Goal: Information Seeking & Learning: Understand process/instructions

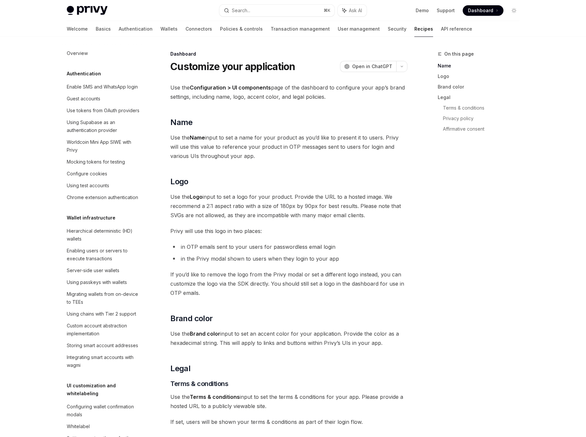
scroll to position [346, 0]
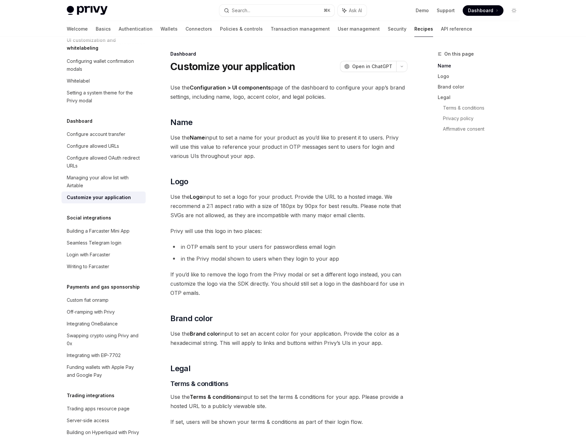
click at [483, 10] on span "Dashboard" at bounding box center [480, 10] width 25 height 7
type textarea "*"
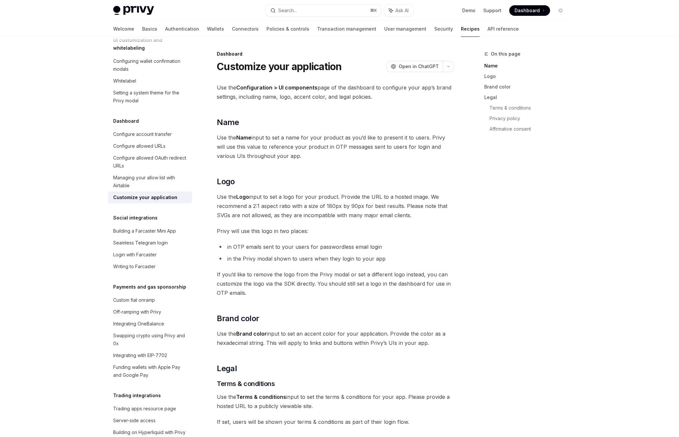
click at [586, 49] on div "Privy Docs home page Search... ⌘ K Ask AI Demo Support Dashboard Dashboard Sear…" at bounding box center [339, 334] width 679 height 669
click at [389, 122] on h2 "​ Name" at bounding box center [335, 122] width 237 height 11
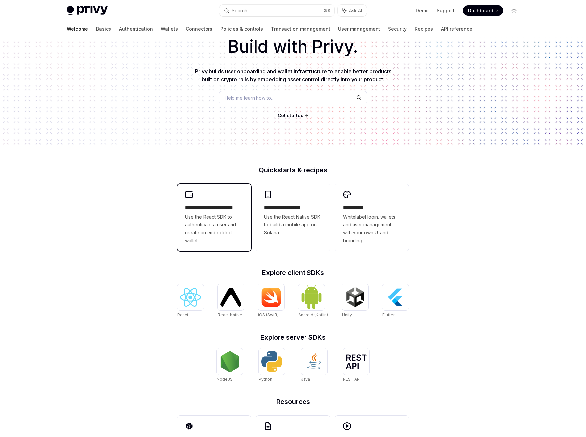
scroll to position [86, 0]
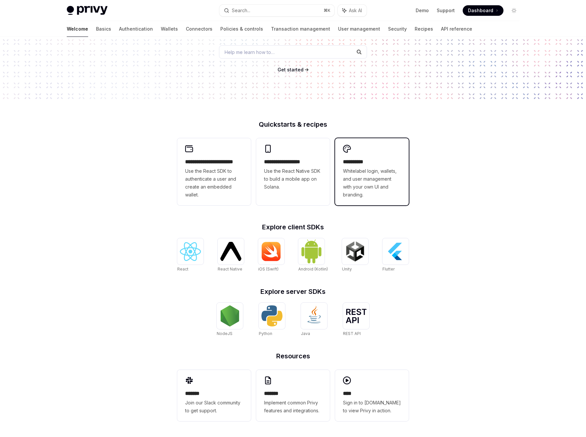
click at [384, 163] on h2 "**********" at bounding box center [372, 162] width 58 height 8
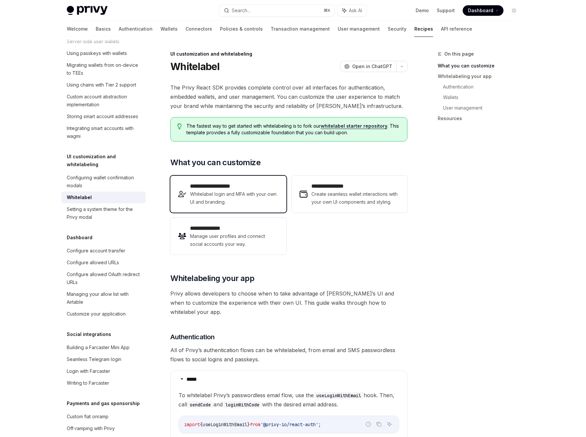
click at [244, 188] on h2 "**********" at bounding box center [234, 186] width 88 height 8
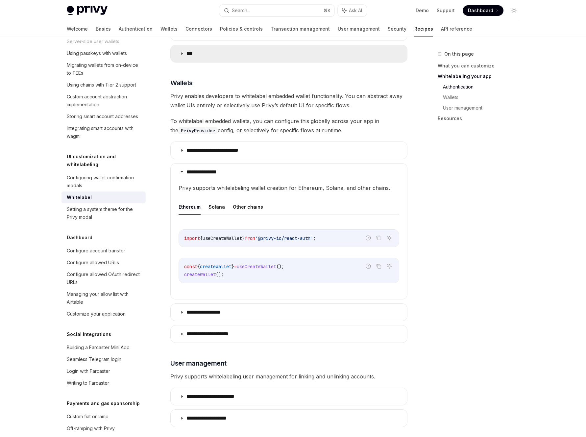
scroll to position [551, 0]
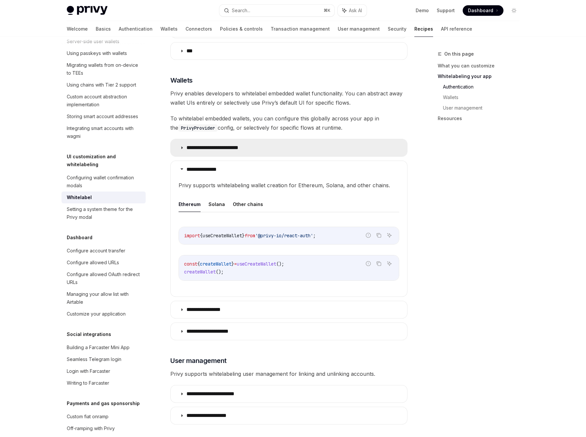
click at [186, 143] on summary "**********" at bounding box center [289, 147] width 237 height 17
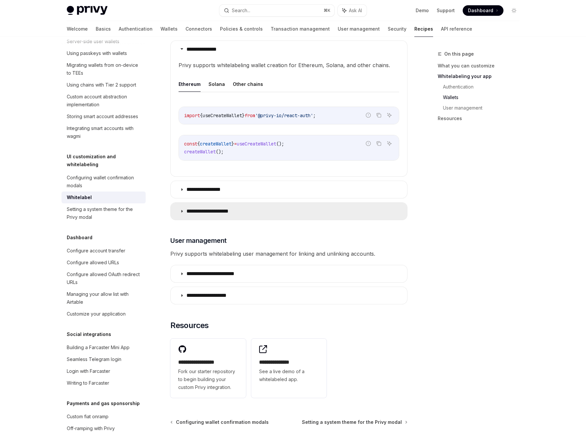
scroll to position [835, 0]
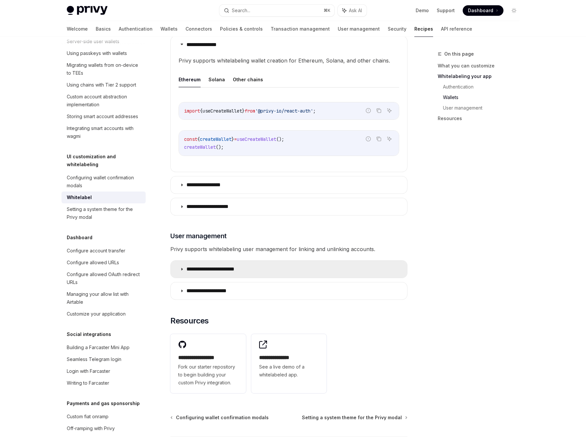
click at [207, 264] on summary "**********" at bounding box center [289, 269] width 237 height 17
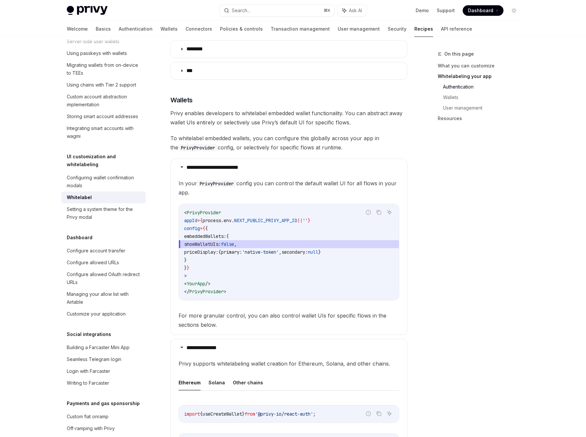
scroll to position [527, 0]
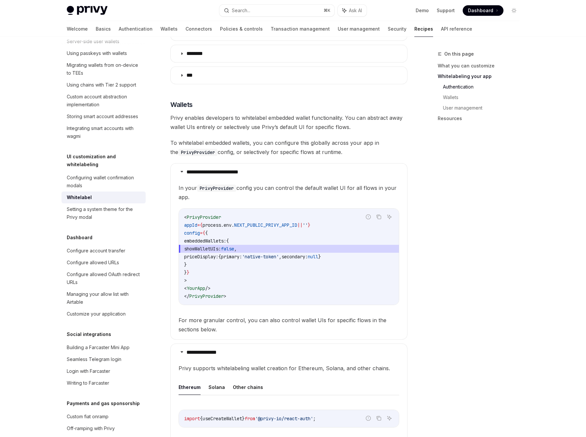
click at [266, 222] on span "NEXT_PUBLIC_PRIVY_APP_ID" at bounding box center [265, 225] width 63 height 6
click at [281, 222] on span "NEXT_PUBLIC_PRIVY_APP_ID" at bounding box center [265, 225] width 63 height 6
click at [289, 222] on span "NEXT_PUBLIC_PRIVY_APP_ID" at bounding box center [265, 225] width 63 height 6
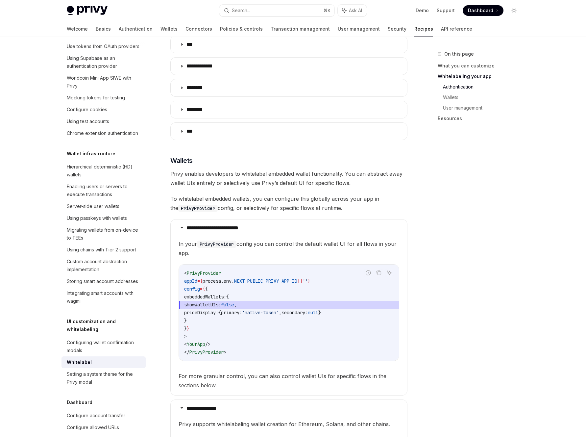
scroll to position [0, 0]
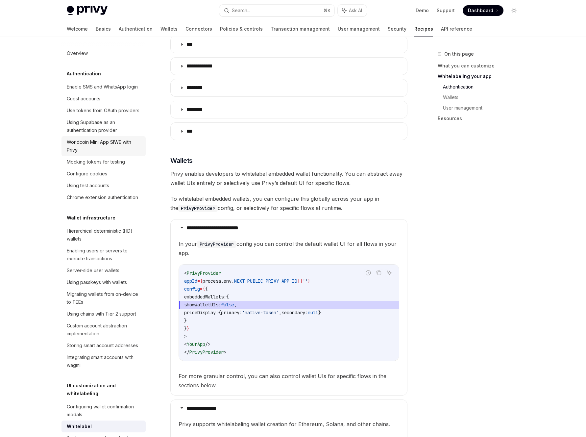
click at [102, 154] on div "Worldcoin Mini App SIWE with Privy" at bounding box center [104, 146] width 75 height 16
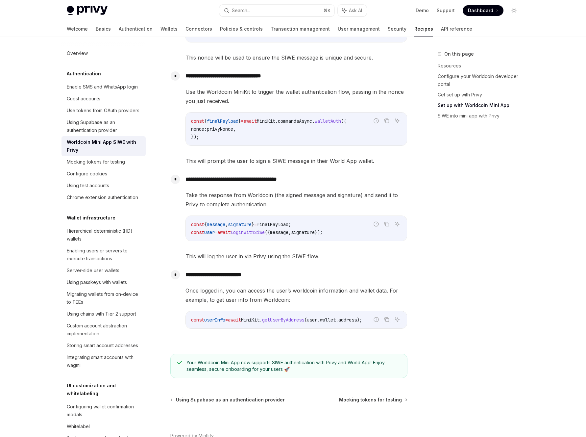
scroll to position [653, 0]
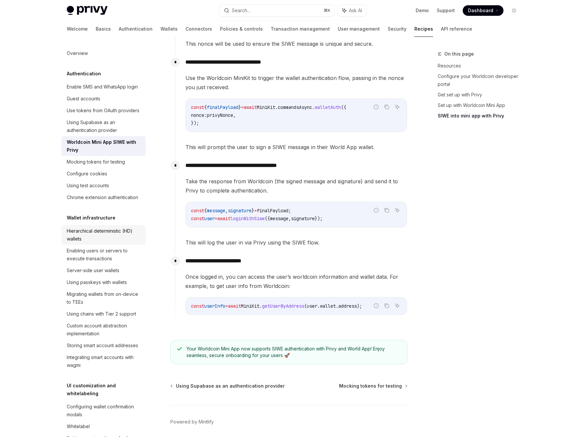
click at [97, 243] on div "Hierarchical deterministic (HD) wallets" at bounding box center [104, 235] width 75 height 16
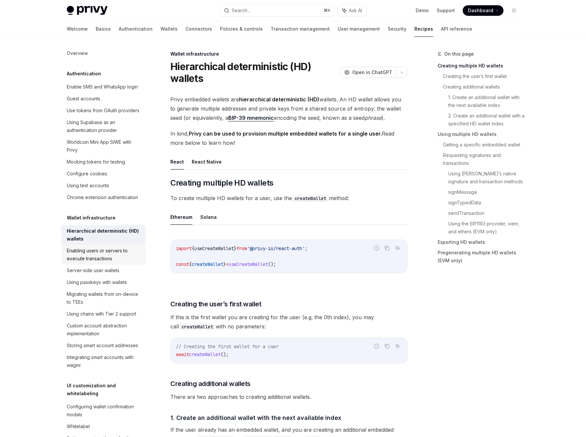
click at [99, 263] on div "Enabling users or servers to execute transactions" at bounding box center [104, 255] width 75 height 16
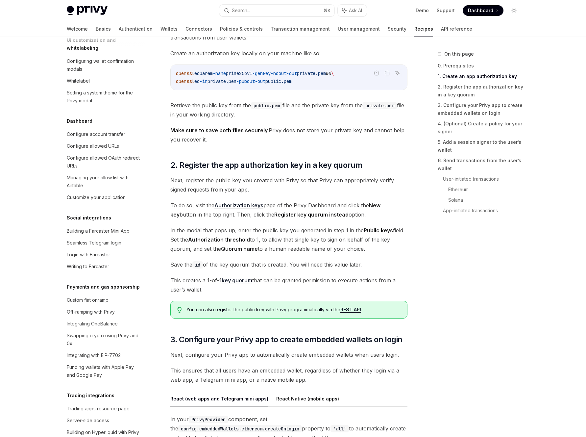
scroll to position [344, 0]
click at [161, 29] on link "Wallets" at bounding box center [169, 29] width 17 height 16
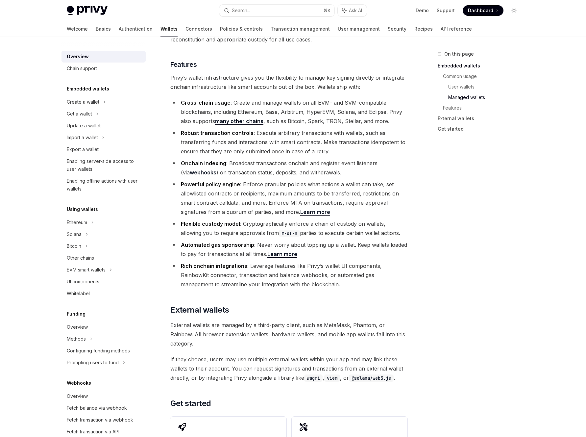
scroll to position [873, 0]
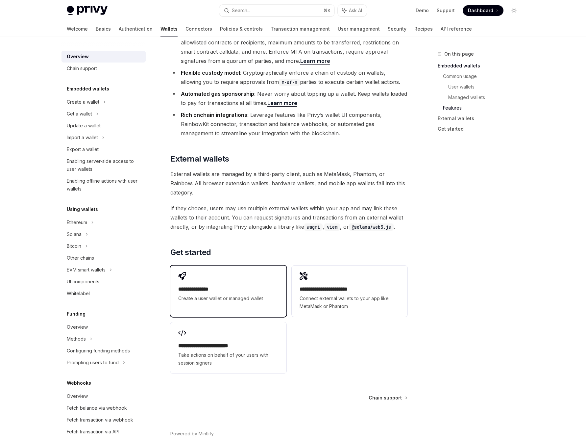
click at [255, 285] on h2 "**********" at bounding box center [228, 289] width 100 height 8
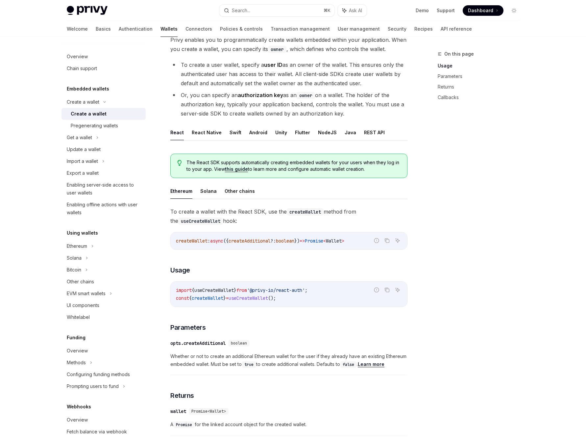
scroll to position [40, 0]
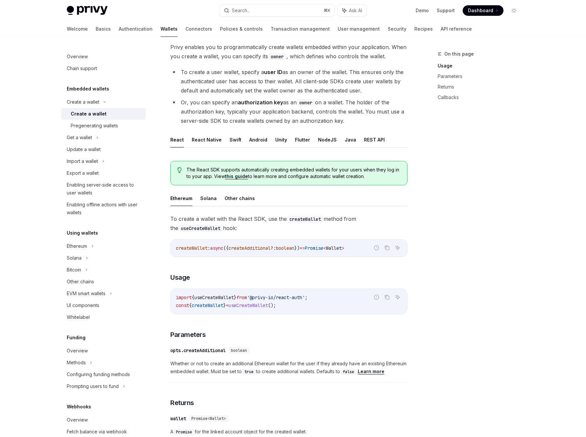
click at [239, 177] on link "this guide" at bounding box center [236, 176] width 23 height 6
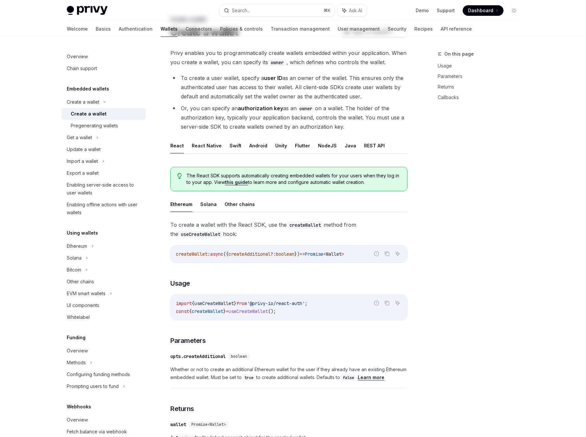
scroll to position [40, 0]
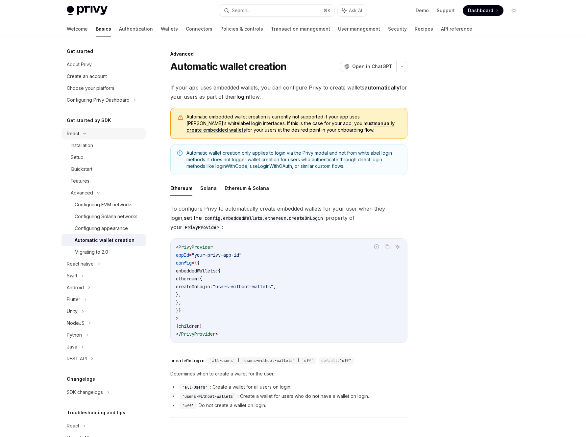
click at [74, 133] on div "React" at bounding box center [73, 134] width 13 height 8
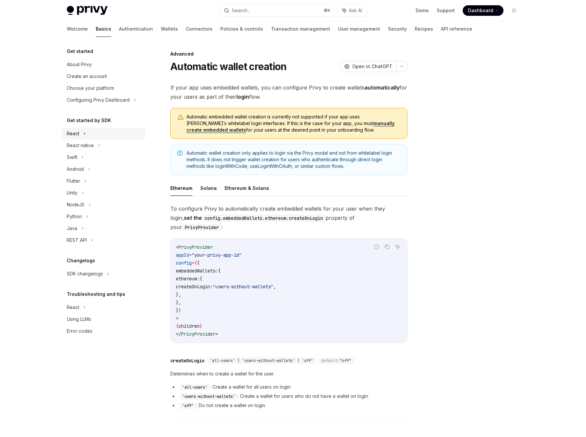
click at [74, 133] on div "React" at bounding box center [73, 134] width 13 height 8
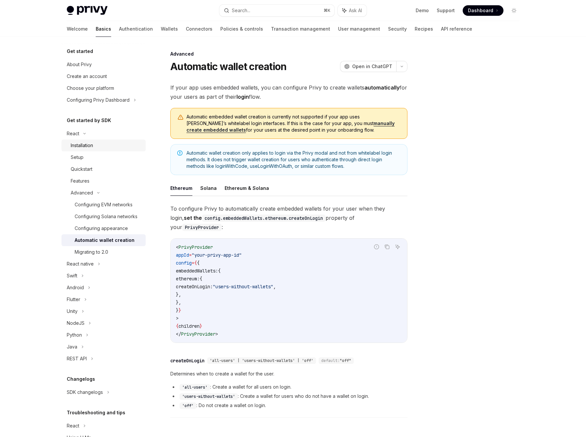
click at [78, 147] on div "Installation" at bounding box center [82, 145] width 22 height 8
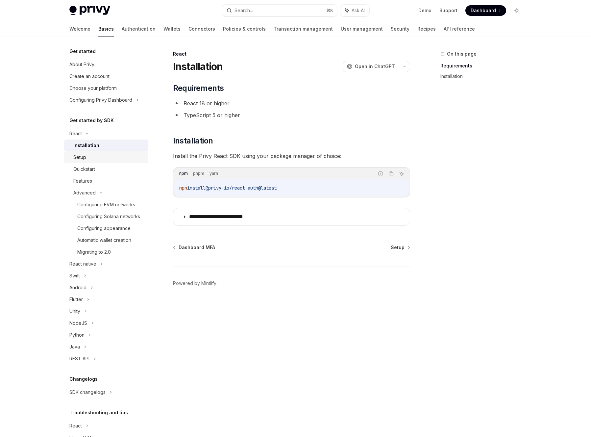
click at [82, 160] on div "Setup" at bounding box center [79, 157] width 13 height 8
type textarea "*"
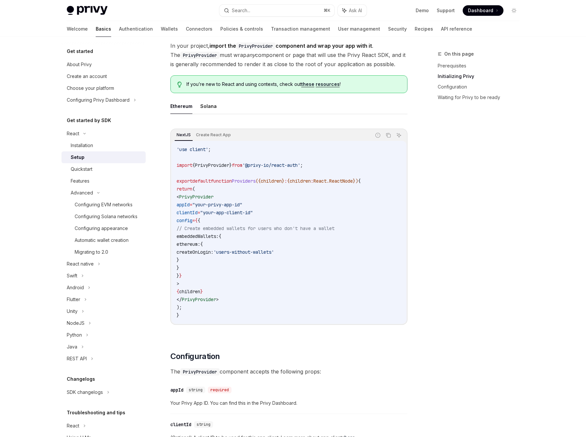
scroll to position [150, 0]
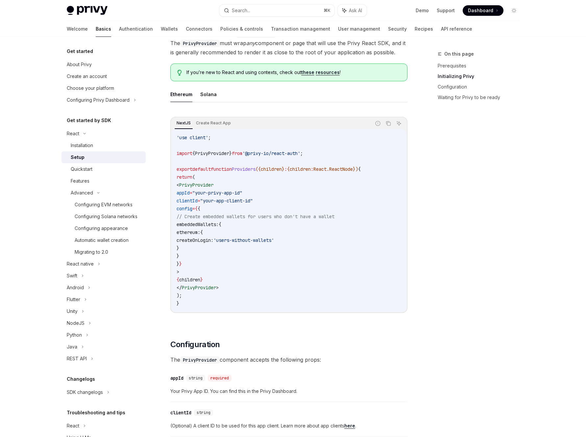
click at [468, 209] on div "On this page Prerequisites Initializing Privy Configuration Waiting for Privy t…" at bounding box center [475, 243] width 100 height 387
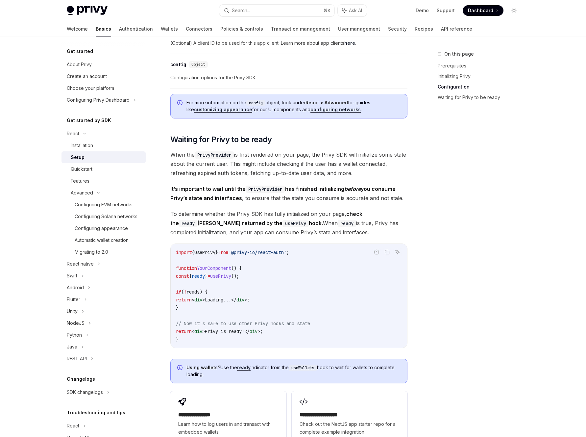
scroll to position [696, 0]
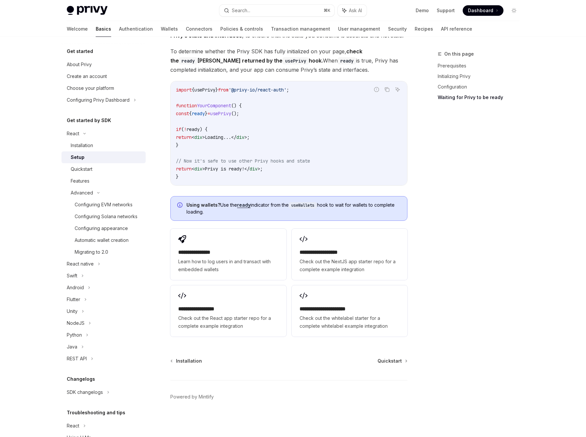
click at [435, 203] on div "On this page Prerequisites Initializing Privy Configuration Waiting for Privy t…" at bounding box center [475, 243] width 100 height 387
click at [288, 8] on button "Search... ⌘ K" at bounding box center [276, 11] width 115 height 12
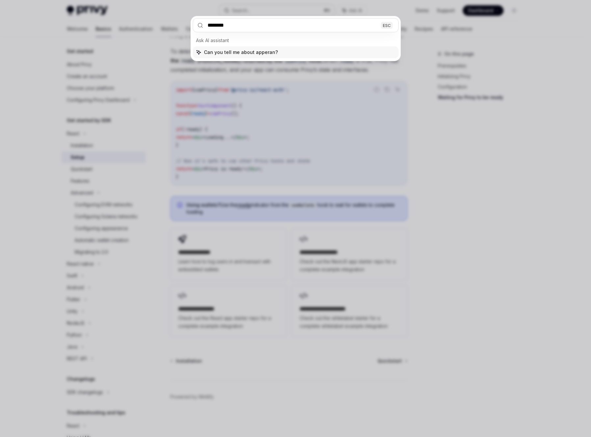
type input "*********"
type input "**********"
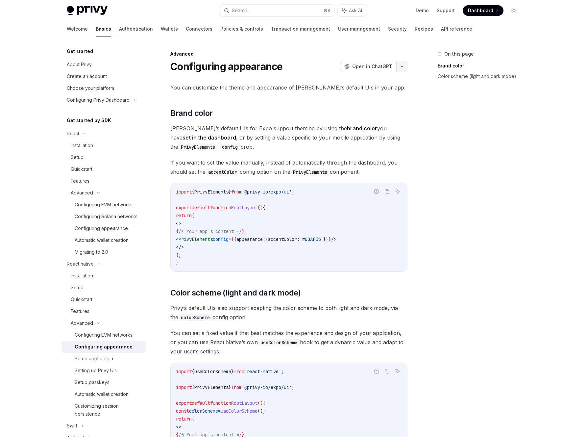
click at [405, 66] on button "button" at bounding box center [402, 66] width 11 height 11
click at [365, 115] on div "Copy page as Markdown for LLMs" at bounding box center [371, 117] width 64 height 5
click at [247, 313] on span "Privy’s default UIs also support adapting the color scheme to both light and da…" at bounding box center [288, 312] width 237 height 18
click at [276, 317] on span "Privy’s default UIs also support adapting the color scheme to both light and da…" at bounding box center [288, 312] width 237 height 18
click at [272, 309] on span "Privy’s default UIs also support adapting the color scheme to both light and da…" at bounding box center [288, 312] width 237 height 18
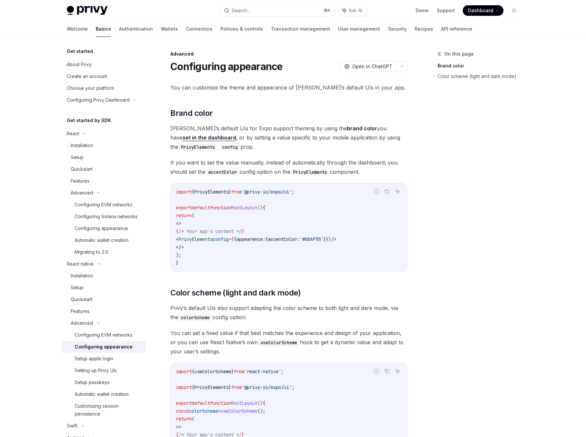
click at [276, 315] on span "Privy’s default UIs also support adapting the color scheme to both light and da…" at bounding box center [288, 312] width 237 height 18
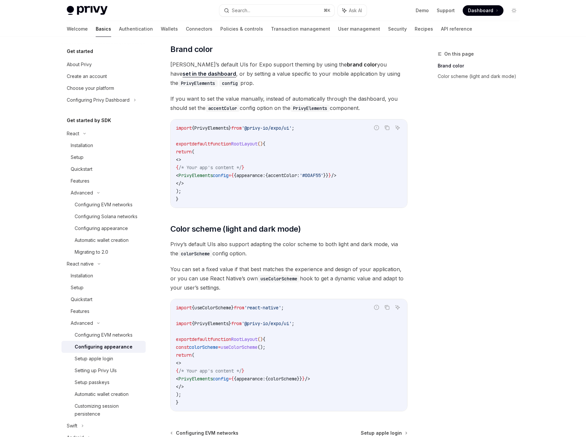
scroll to position [73, 0]
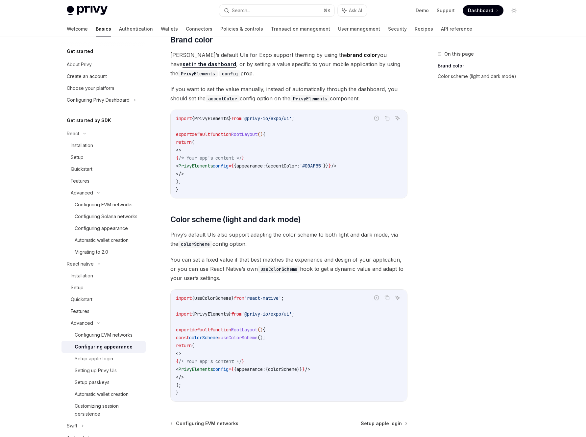
click at [260, 254] on div "You can customize the theme and appearance of [PERSON_NAME]’s default UIs in yo…" at bounding box center [288, 206] width 237 height 392
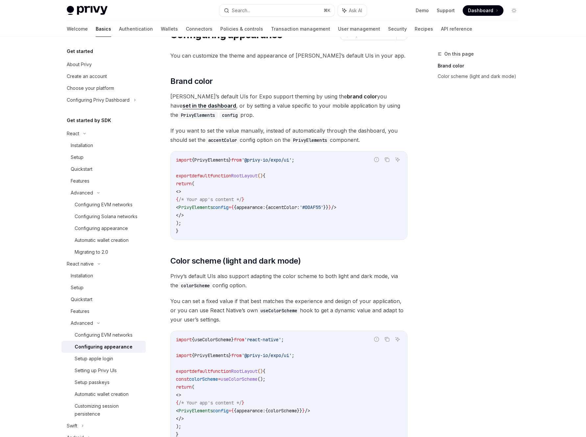
scroll to position [0, 0]
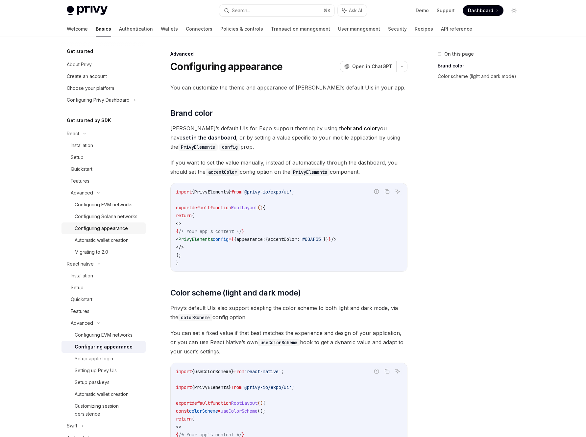
click at [100, 232] on div "Configuring appearance" at bounding box center [101, 228] width 53 height 8
type textarea "*"
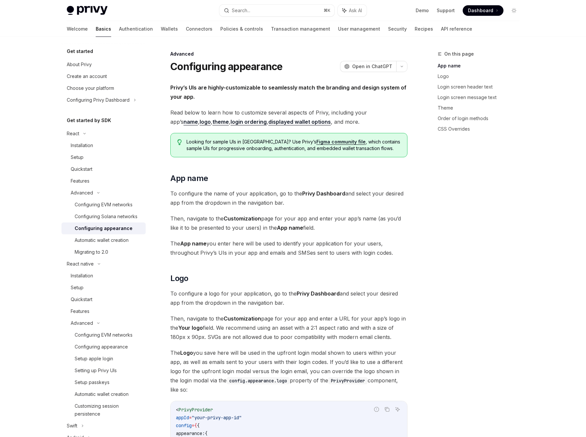
click at [317, 139] on link "Figma community file" at bounding box center [341, 142] width 49 height 6
click at [271, 196] on span "To configure the name of your application, go to the Privy Dashboard and select…" at bounding box center [288, 198] width 237 height 18
click at [290, 198] on span "To configure the name of your application, go to the Privy Dashboard and select…" at bounding box center [288, 198] width 237 height 18
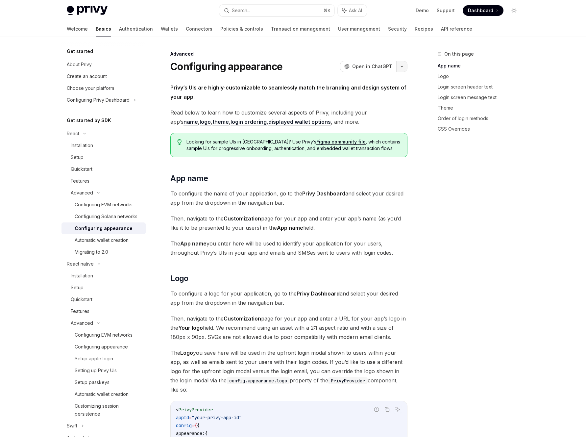
click at [403, 66] on icon "button" at bounding box center [402, 66] width 8 height 3
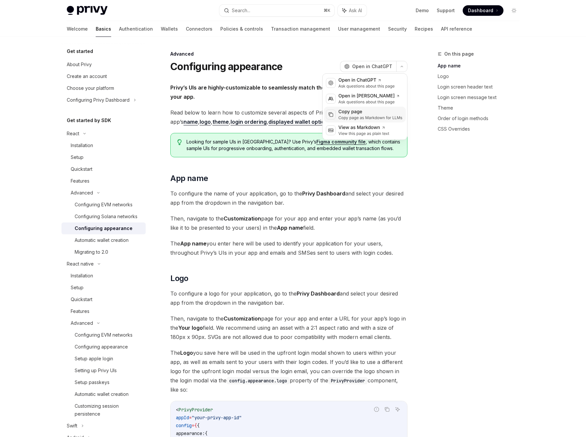
click at [380, 114] on div "Copy page" at bounding box center [371, 112] width 64 height 7
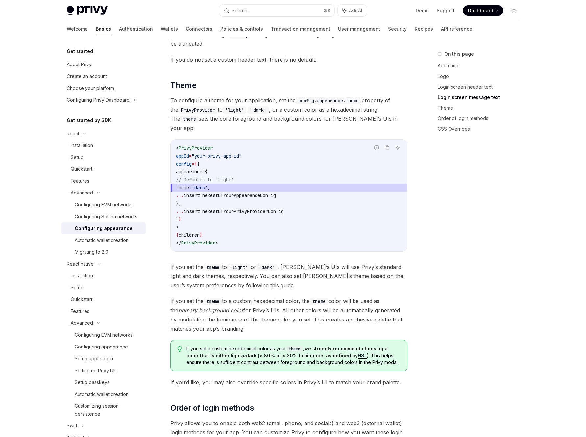
scroll to position [914, 0]
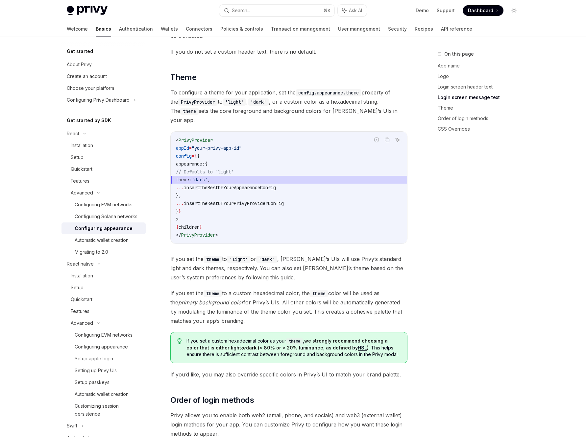
click at [336, 258] on span "If you set the theme to 'light' or 'dark' , [PERSON_NAME]’s UIs will use Privy’…" at bounding box center [288, 268] width 237 height 28
click at [291, 261] on span "If you set the theme to 'light' or 'dark' , [PERSON_NAME]’s UIs will use Privy’…" at bounding box center [288, 268] width 237 height 28
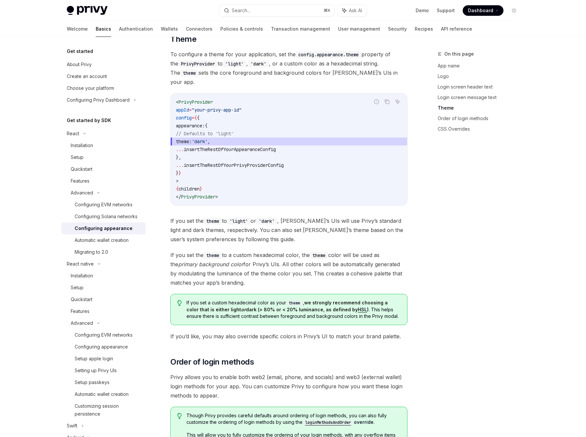
scroll to position [960, 0]
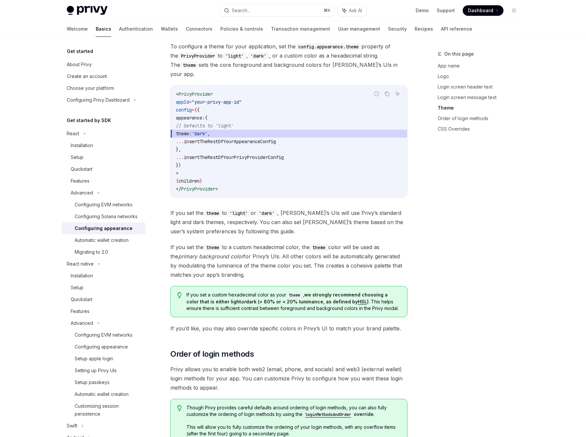
click at [280, 243] on span "If you set the theme to a custom hexadecimal color, the theme color will be use…" at bounding box center [288, 261] width 237 height 37
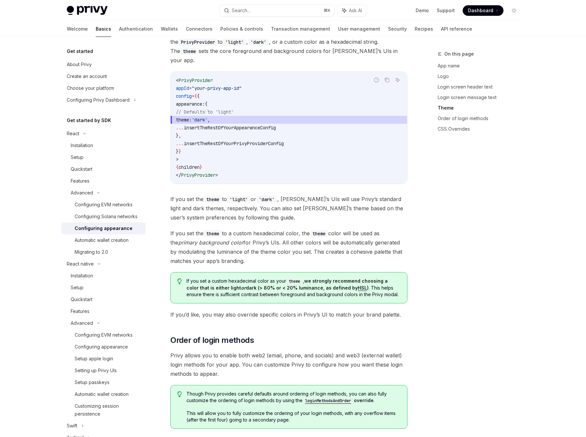
scroll to position [978, 0]
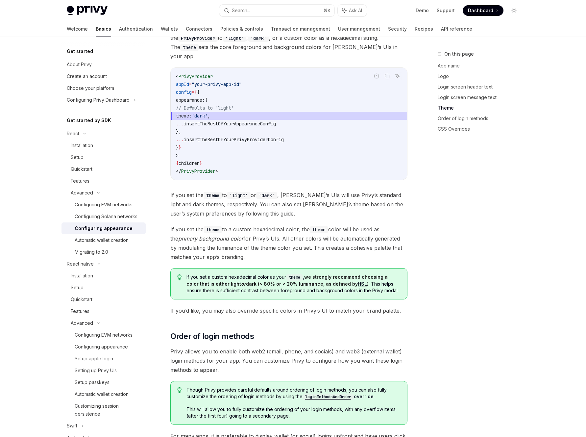
click at [284, 227] on span "If you set the theme to a custom hexadecimal color, the theme color will be use…" at bounding box center [288, 243] width 237 height 37
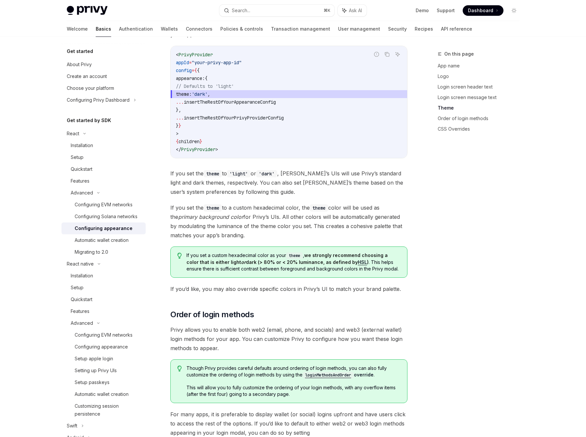
click at [309, 209] on span "If you set the theme to a custom hexadecimal color, the theme color will be use…" at bounding box center [288, 221] width 237 height 37
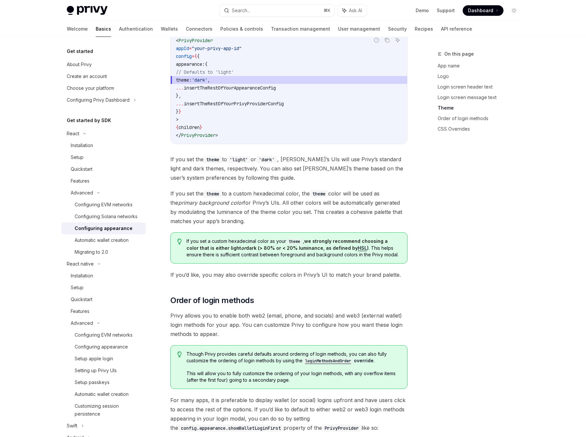
scroll to position [1017, 0]
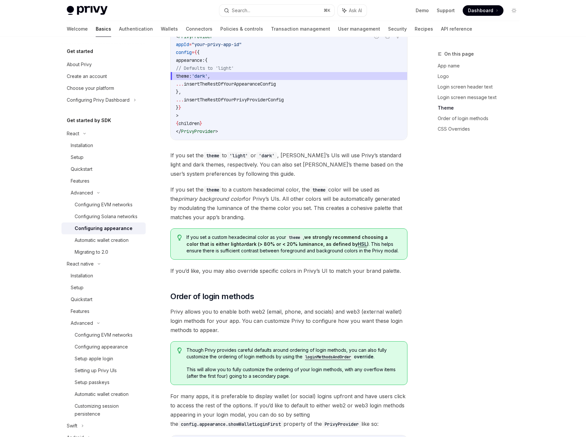
click at [313, 196] on span "If you set the theme to a custom hexadecimal color, the theme color will be use…" at bounding box center [288, 203] width 237 height 37
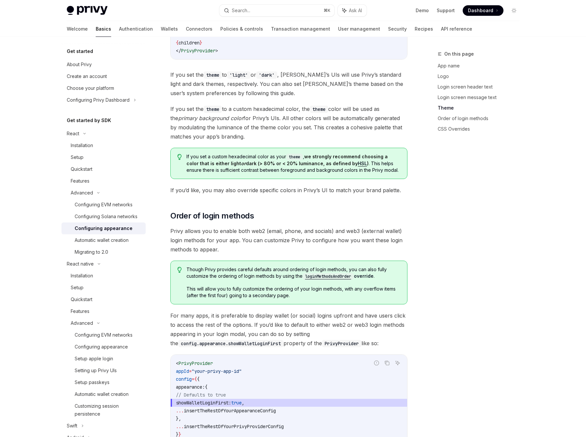
scroll to position [1103, 0]
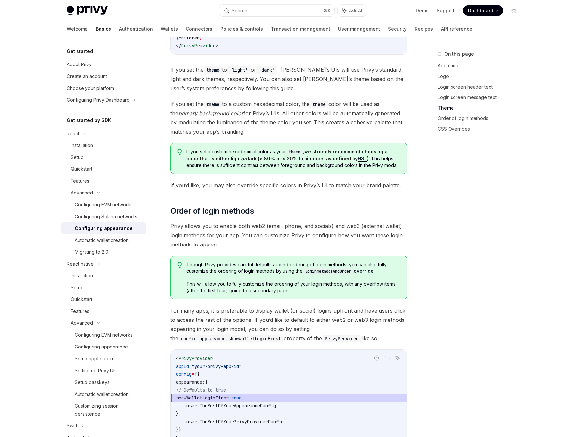
click at [288, 181] on span "If you’d like, you may also override specific colors in Privy’s UI to match you…" at bounding box center [288, 185] width 237 height 9
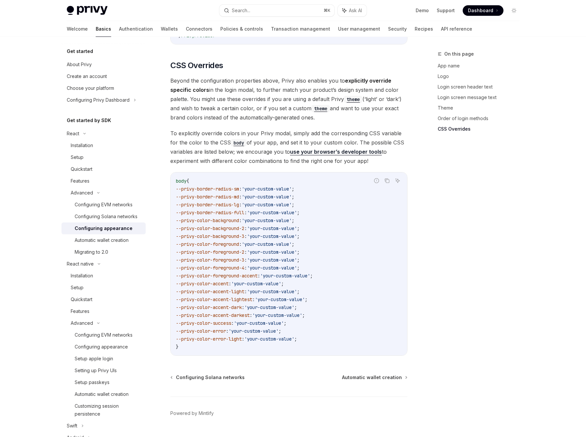
scroll to position [1518, 0]
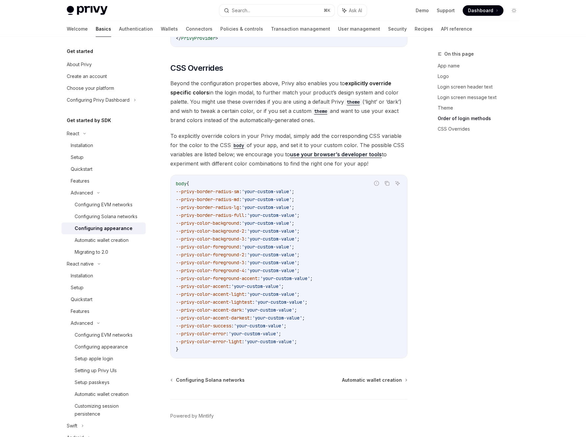
click at [261, 103] on span "Beyond the configuration properties above, Privy also enables you to explicitly…" at bounding box center [288, 102] width 237 height 46
click at [253, 99] on span "Beyond the configuration properties above, Privy also enables you to explicitly…" at bounding box center [288, 102] width 237 height 46
click at [251, 99] on span "Beyond the configuration properties above, Privy also enables you to explicitly…" at bounding box center [288, 102] width 237 height 46
click at [251, 101] on span "Beyond the configuration properties above, Privy also enables you to explicitly…" at bounding box center [288, 102] width 237 height 46
click at [261, 82] on span "Beyond the configuration properties above, Privy also enables you to explicitly…" at bounding box center [288, 102] width 237 height 46
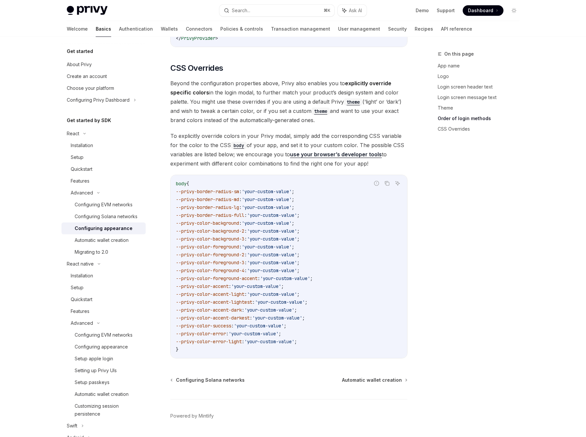
click at [260, 95] on span "Beyond the configuration properties above, Privy also enables you to explicitly…" at bounding box center [288, 102] width 237 height 46
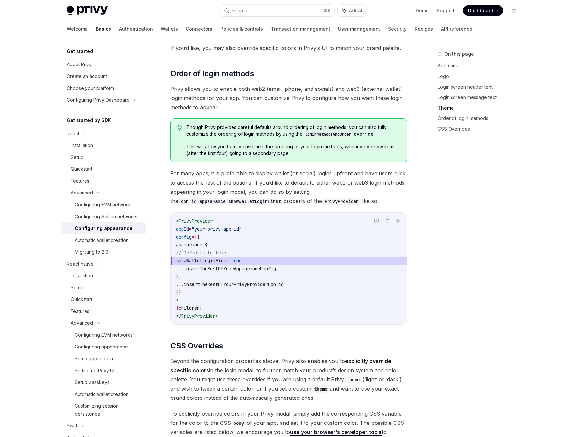
scroll to position [1528, 0]
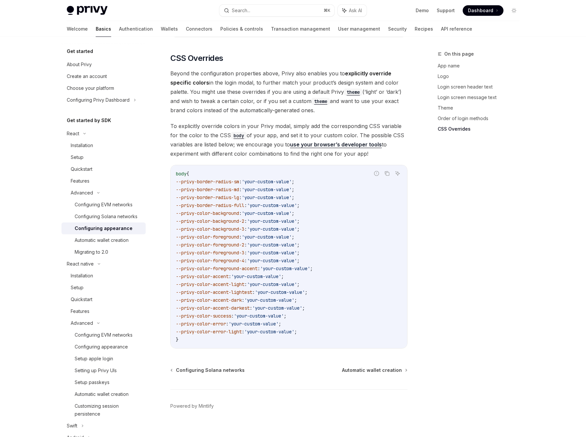
click at [241, 218] on span "--privy-color-background-2" at bounding box center [210, 221] width 68 height 6
click at [260, 297] on span "'your-custom-value'" at bounding box center [269, 300] width 50 height 6
click at [287, 297] on span "'your-custom-value'" at bounding box center [269, 300] width 50 height 6
click at [389, 171] on icon "Copy the contents from the code block" at bounding box center [387, 173] width 5 height 5
click at [428, 237] on div "On this page App name Logo Login screen header text Login screen message text T…" at bounding box center [475, 243] width 100 height 387
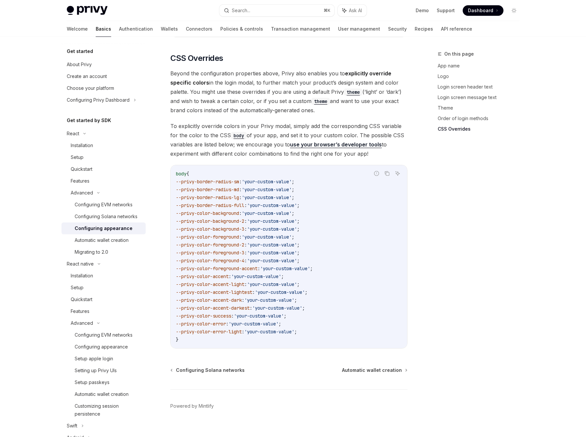
click at [359, 89] on code "theme" at bounding box center [353, 92] width 18 height 7
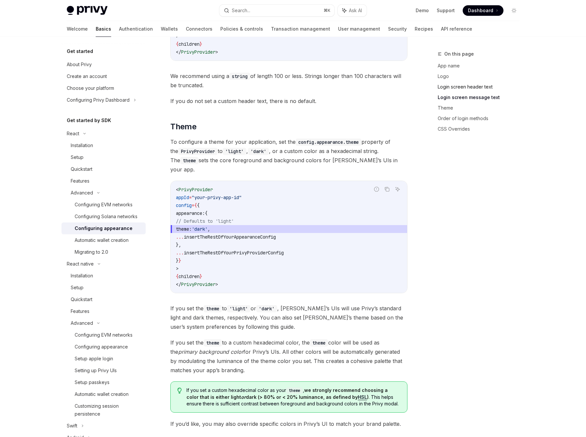
scroll to position [858, 0]
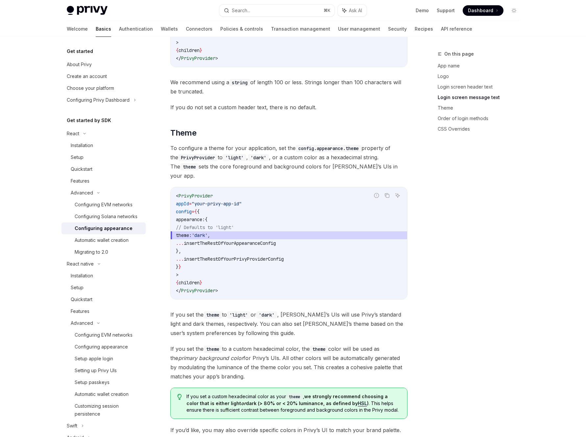
click at [298, 187] on div "< PrivyProvider appId = "your-privy-app-id" config = { { appearance: { // Defau…" at bounding box center [289, 243] width 237 height 112
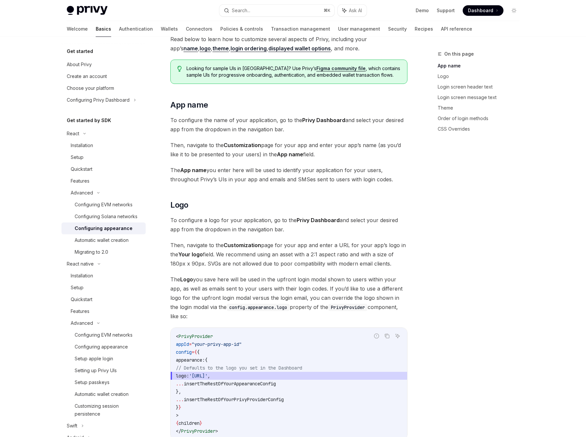
scroll to position [98, 0]
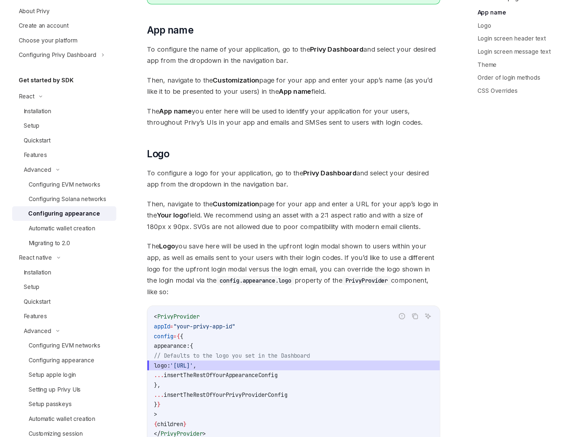
click at [294, 237] on span "Then, navigate to the Customization page for your app and enter a URL for your …" at bounding box center [288, 230] width 237 height 28
click at [296, 238] on span "Then, navigate to the Customization page for your app and enter a URL for your …" at bounding box center [288, 230] width 237 height 28
click at [292, 237] on span "Then, navigate to the Customization page for your app and enter a URL for your …" at bounding box center [288, 230] width 237 height 28
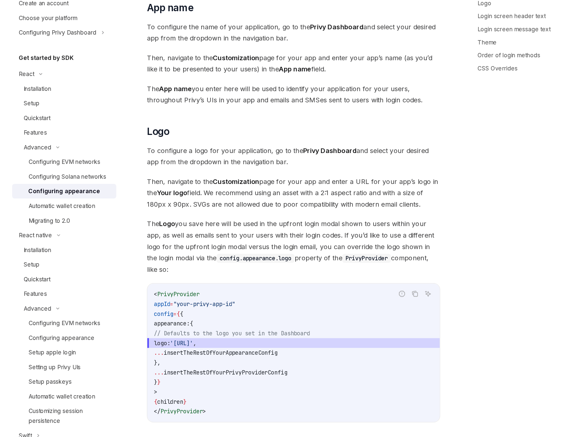
click at [298, 233] on span "Then, navigate to the Customization page for your app and enter a URL for your …" at bounding box center [288, 230] width 237 height 28
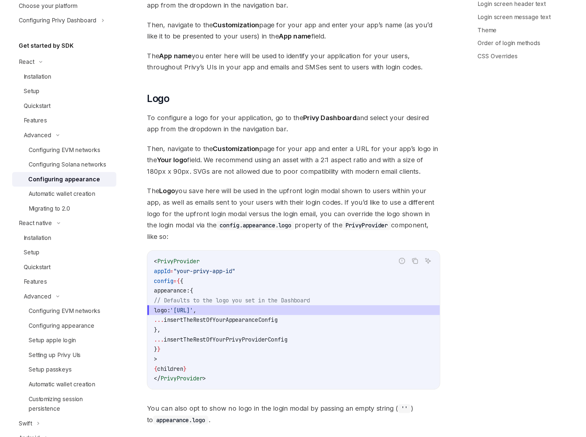
scroll to position [120, 0]
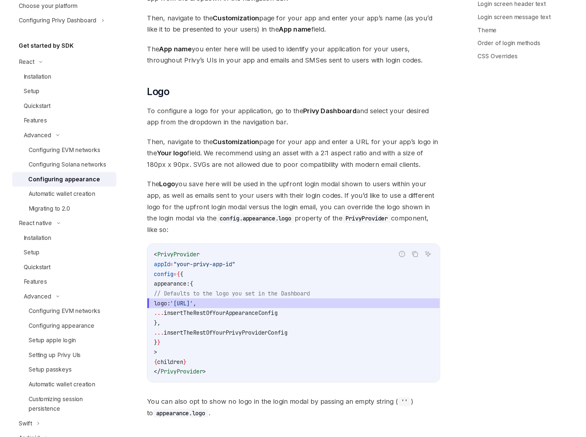
click at [288, 240] on span "The Logo you save here will be used in the upfront login modal shown to users w…" at bounding box center [288, 251] width 237 height 46
click at [287, 234] on span "The Logo you save here will be used in the upfront login modal shown to users w…" at bounding box center [288, 251] width 237 height 46
click at [285, 242] on span "The Logo you save here will be used in the upfront login modal shown to users w…" at bounding box center [288, 251] width 237 height 46
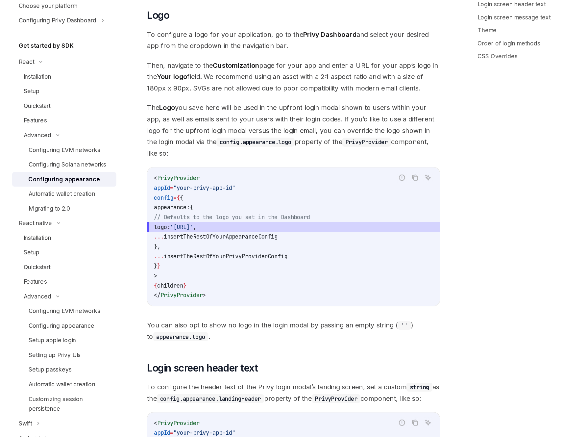
scroll to position [195, 0]
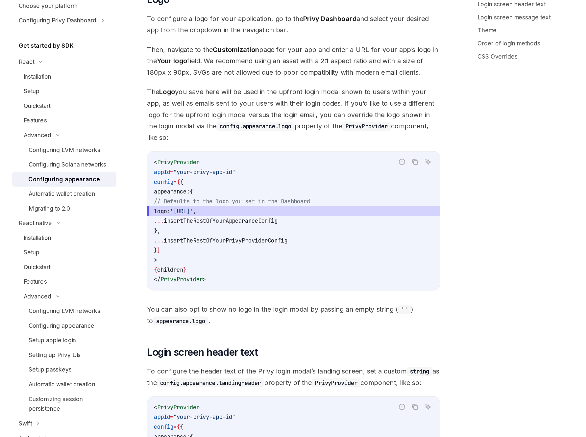
click at [282, 329] on span "You can also opt to show no logo in the login modal by passing an empty string …" at bounding box center [288, 338] width 237 height 18
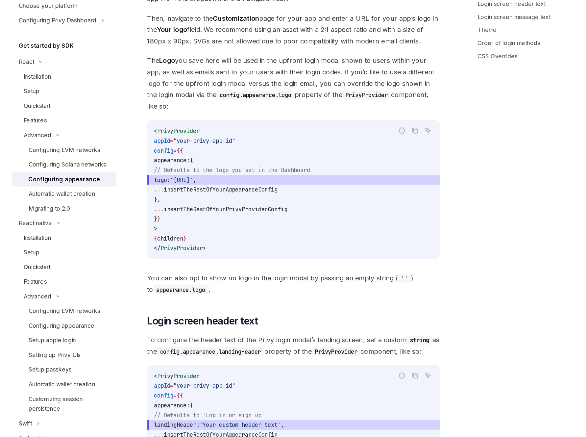
click at [270, 307] on span "You can also opt to show no logo in the login modal by passing an empty string …" at bounding box center [288, 313] width 237 height 18
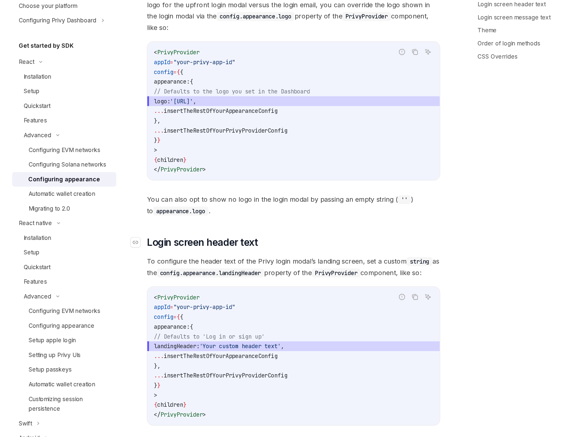
click at [264, 274] on h2 "​ Login screen header text" at bounding box center [288, 279] width 237 height 11
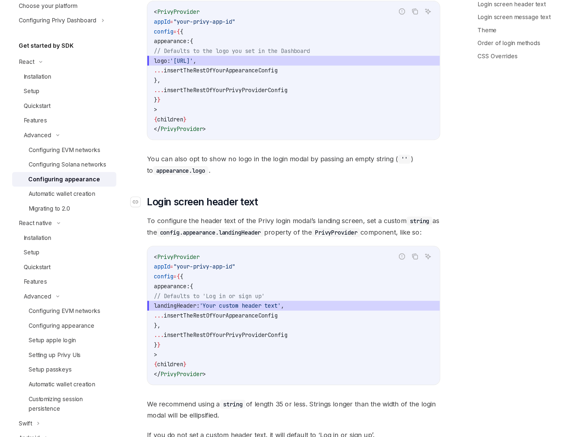
scroll to position [323, 0]
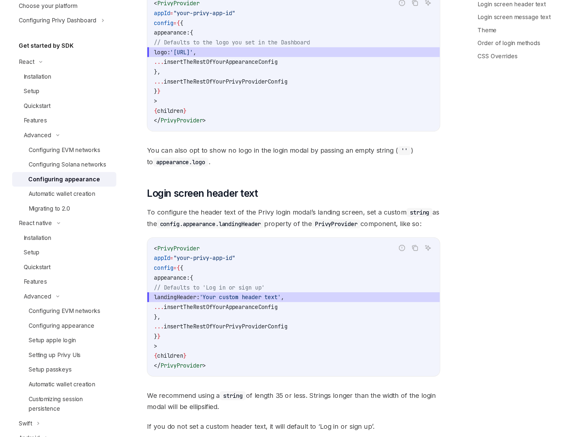
click at [273, 250] on span "To configure the header text of the Privy login modal’s landing screen, set a c…" at bounding box center [288, 259] width 237 height 18
click at [256, 261] on code "config.appearance.landingHeader" at bounding box center [221, 264] width 87 height 7
click at [277, 250] on span "To configure the header text of the Privy login modal’s landing screen, set a c…" at bounding box center [288, 259] width 237 height 18
click at [286, 252] on span "To configure the header text of the Privy login modal’s landing screen, set a c…" at bounding box center [288, 259] width 237 height 18
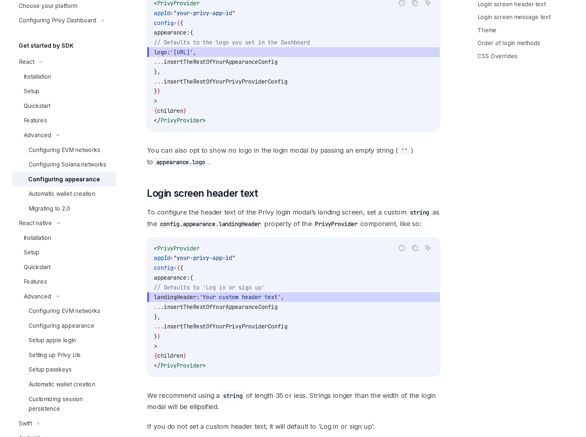
click at [291, 254] on span "To configure the header text of the Privy login modal’s landing screen, set a c…" at bounding box center [288, 259] width 237 height 18
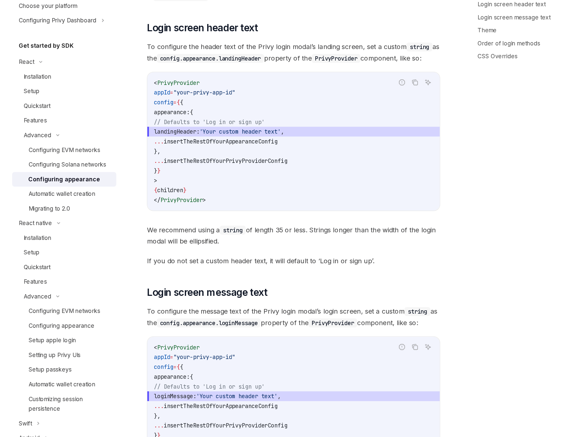
click at [285, 271] on span "We recommend using a string of length 35 or less. Strings longer than the width…" at bounding box center [288, 274] width 237 height 18
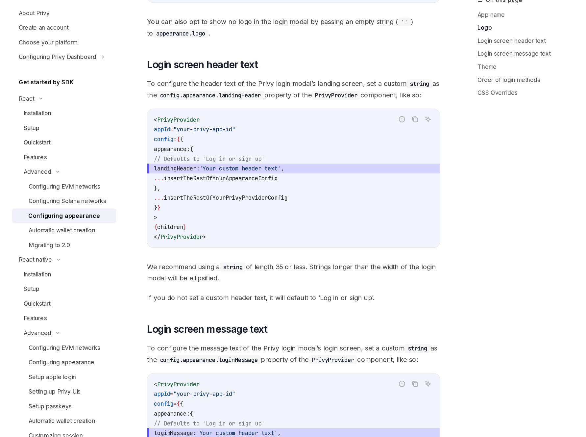
click at [307, 125] on span "To configure the header text of the Privy login modal’s landing screen, set a c…" at bounding box center [288, 126] width 237 height 18
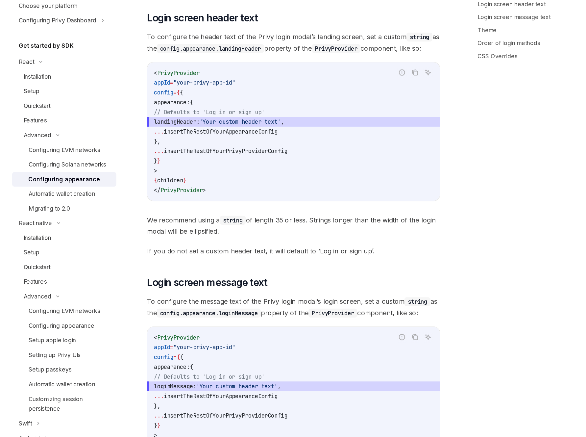
scroll to position [469, 0]
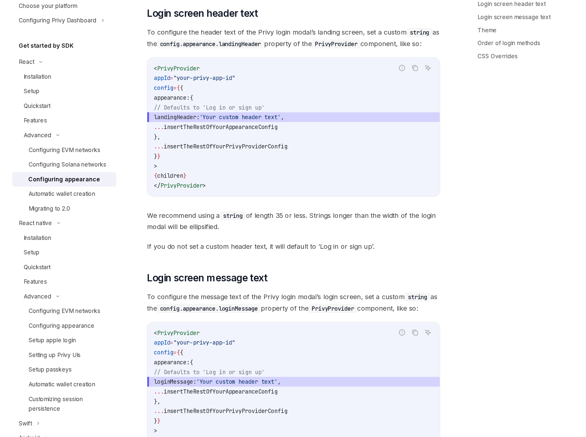
click at [288, 269] on span "We recommend using a string of length 35 or less. Strings longer than the width…" at bounding box center [288, 262] width 237 height 18
click at [301, 268] on span "We recommend using a string of length 35 or less. Strings longer than the width…" at bounding box center [288, 262] width 237 height 18
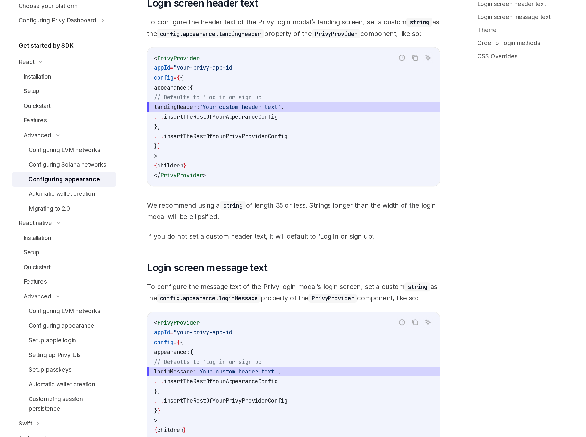
scroll to position [480, 0]
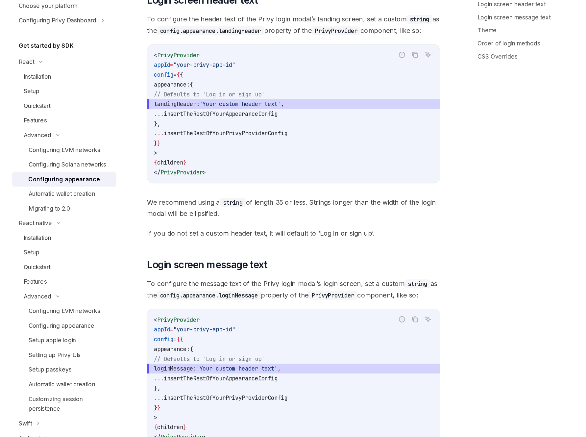
click at [300, 258] on span "We recommend using a string of length 35 or less. Strings longer than the width…" at bounding box center [288, 251] width 237 height 18
click at [266, 260] on span "We recommend using a string of length 35 or less. Strings longer than the width…" at bounding box center [288, 251] width 237 height 18
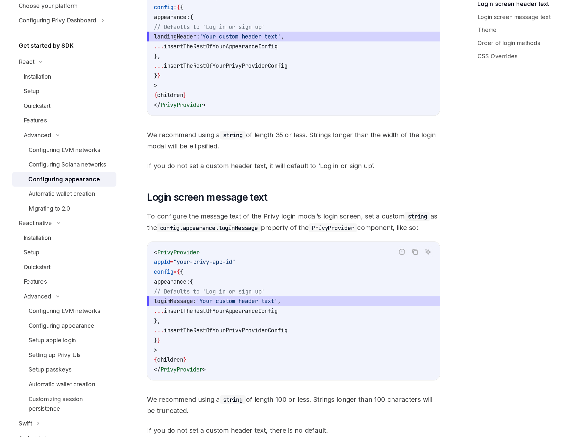
scroll to position [536, 0]
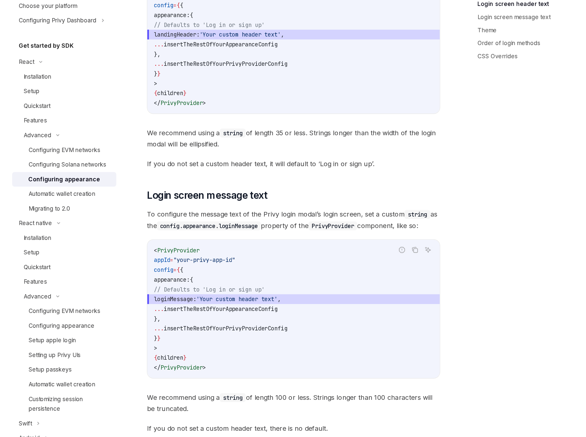
click at [277, 224] on div "Privy’s UIs are highly-customizable to seamlessly match the branding and design…" at bounding box center [288, 443] width 237 height 1793
click at [282, 212] on span "If you do not set a custom header text, it will default to ‘Log in or sign up’." at bounding box center [288, 215] width 237 height 9
click at [281, 206] on div "Privy’s UIs are highly-customizable to seamlessly match the branding and design…" at bounding box center [288, 443] width 237 height 1793
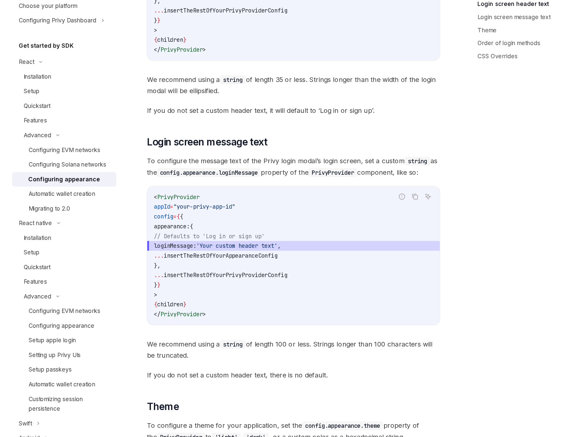
click at [299, 212] on span "To configure the message text of the Privy login modal’s login screen, set a cu…" at bounding box center [288, 218] width 237 height 18
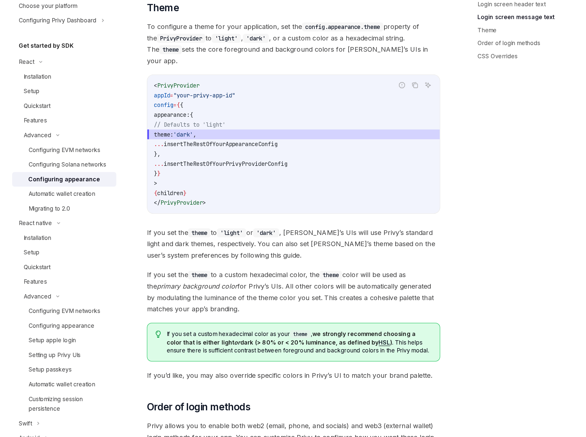
scroll to position [921, 0]
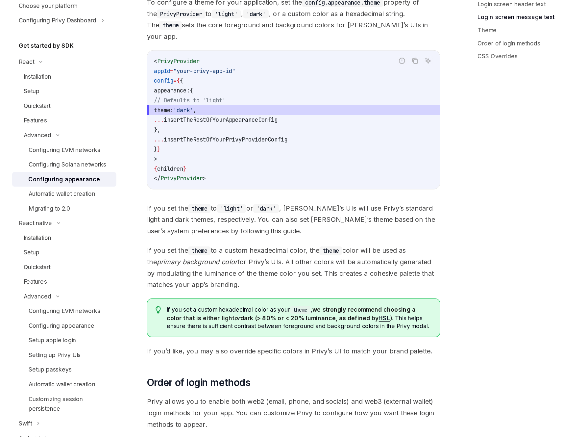
click at [301, 247] on span "If you set the theme to 'light' or 'dark' , [PERSON_NAME]’s UIs will use Privy’…" at bounding box center [288, 261] width 237 height 28
click at [317, 247] on span "If you set the theme to 'light' or 'dark' , [PERSON_NAME]’s UIs will use Privy’…" at bounding box center [288, 261] width 237 height 28
click at [318, 252] on span "If you set the theme to 'light' or 'dark' , [PERSON_NAME]’s UIs will use Privy’…" at bounding box center [288, 261] width 237 height 28
click at [329, 253] on span "If you set the theme to 'light' or 'dark' , [PERSON_NAME]’s UIs will use Privy’…" at bounding box center [288, 261] width 237 height 28
click at [337, 252] on span "If you set the theme to 'light' or 'dark' , [PERSON_NAME]’s UIs will use Privy’…" at bounding box center [288, 261] width 237 height 28
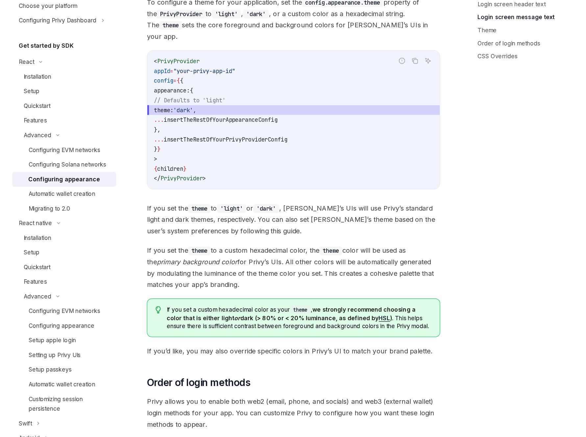
click at [294, 281] on span "If you set the theme to a custom hexadecimal color, the theme color will be use…" at bounding box center [288, 299] width 237 height 37
click at [291, 264] on span "If you set the theme to 'light' or 'dark' , [PERSON_NAME]’s UIs will use Privy’…" at bounding box center [288, 261] width 237 height 28
type textarea "*"
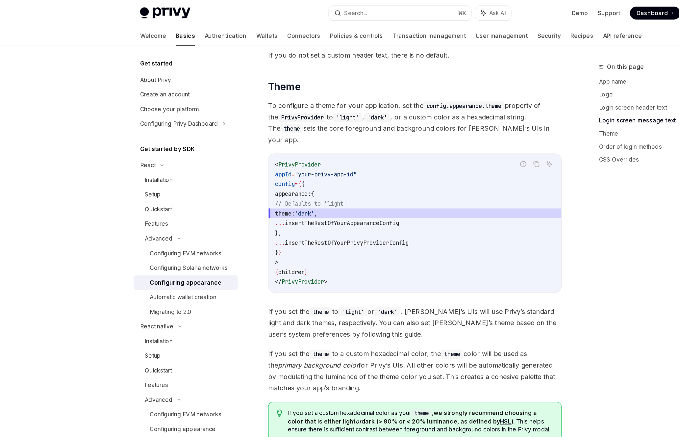
click at [370, 89] on span "To configure a theme for your application, set the config.appearance.theme prop…" at bounding box center [335, 99] width 237 height 37
